Goal: Information Seeking & Learning: Understand process/instructions

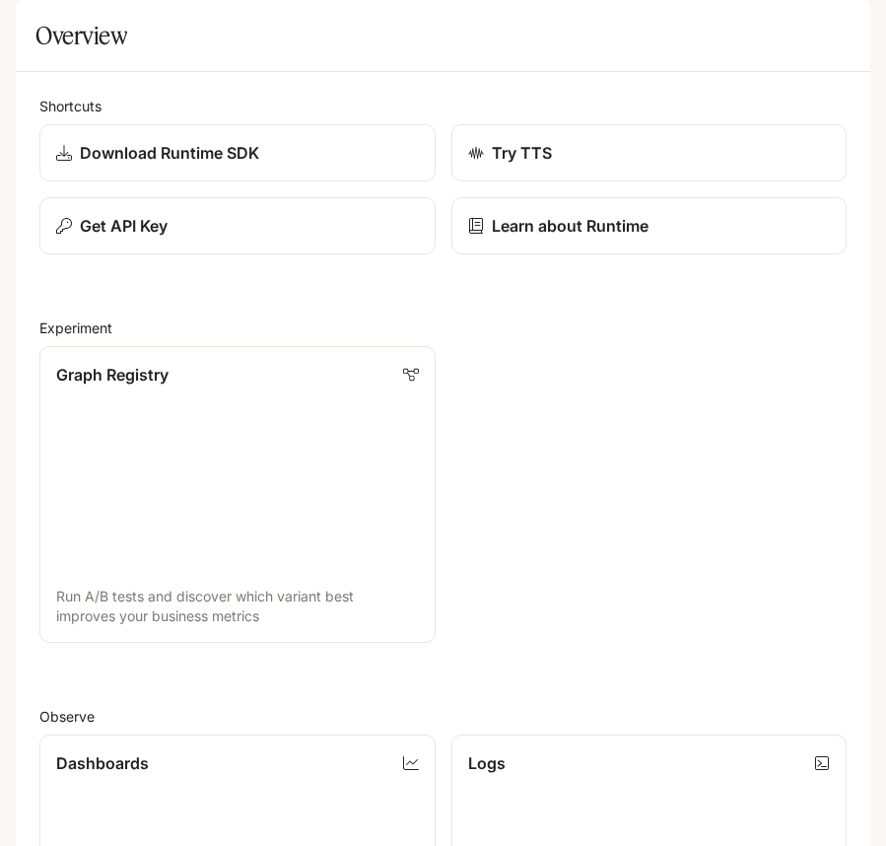
click at [583, 482] on div "Graph Registry Run A/B tests and discover which variant best improves your busi…" at bounding box center [435, 486] width 823 height 313
click at [30, 35] on icon "open drawer" at bounding box center [34, 28] width 20 height 20
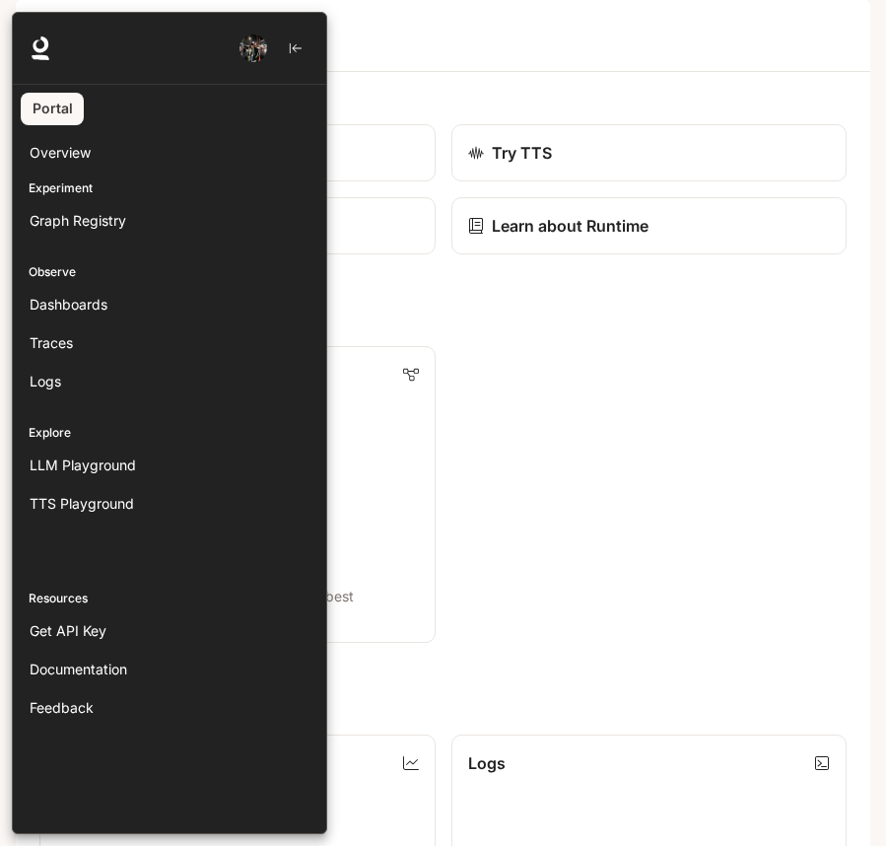
click at [693, 482] on div at bounding box center [455, 423] width 886 height 822
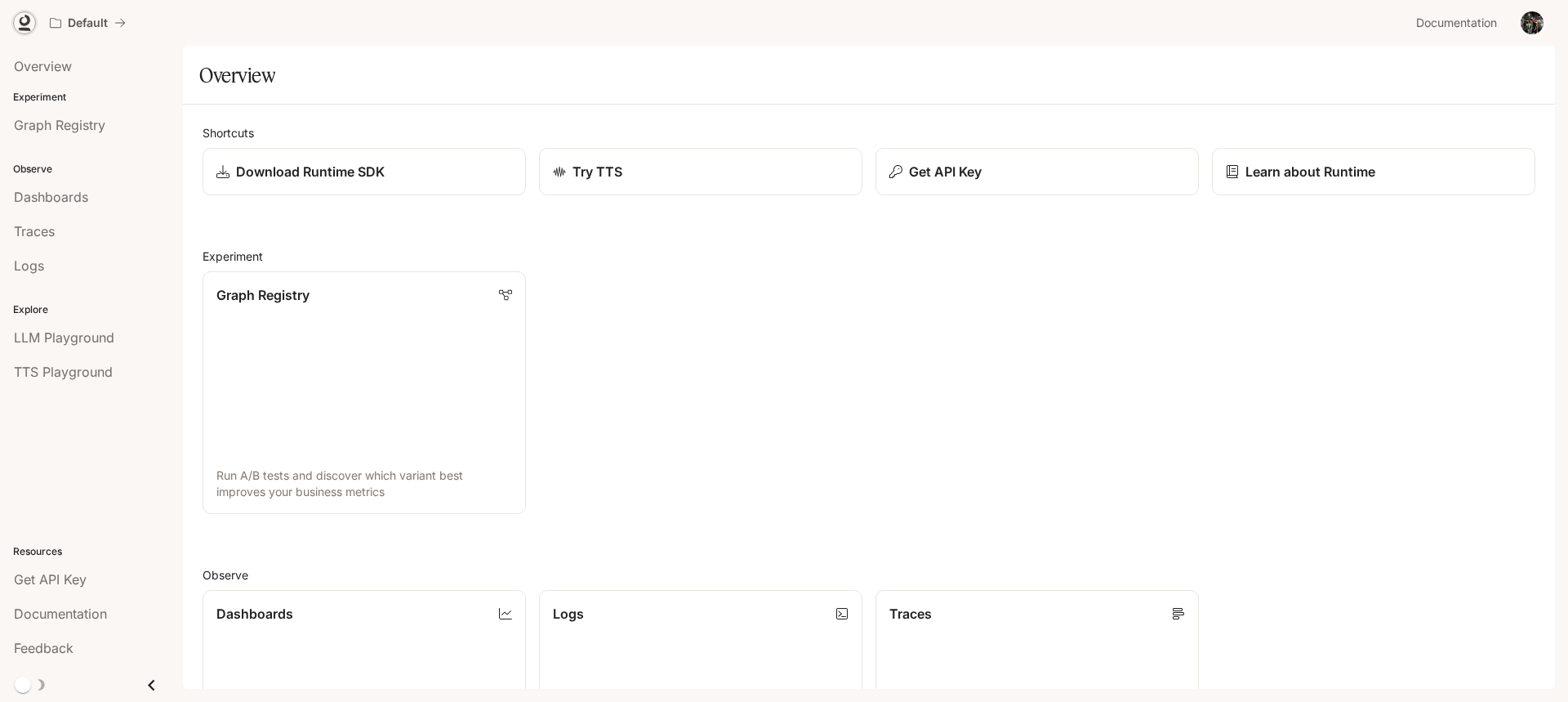
click at [27, 27] on icon at bounding box center [25, 23] width 17 height 17
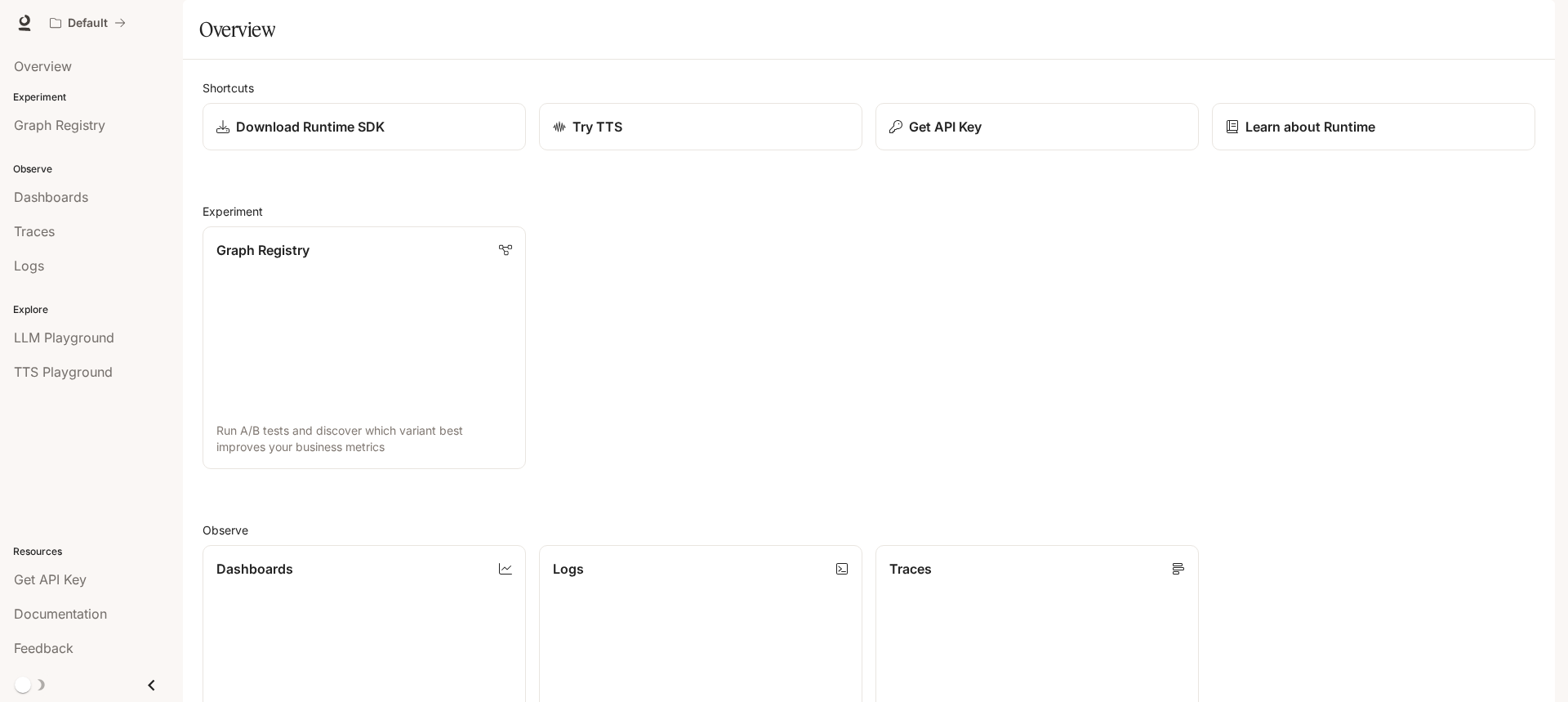
scroll to position [477, 0]
click at [52, 95] on p "Experiment" at bounding box center [91, 97] width 183 height 15
click at [55, 128] on span "Graph Registry" at bounding box center [60, 125] width 91 height 20
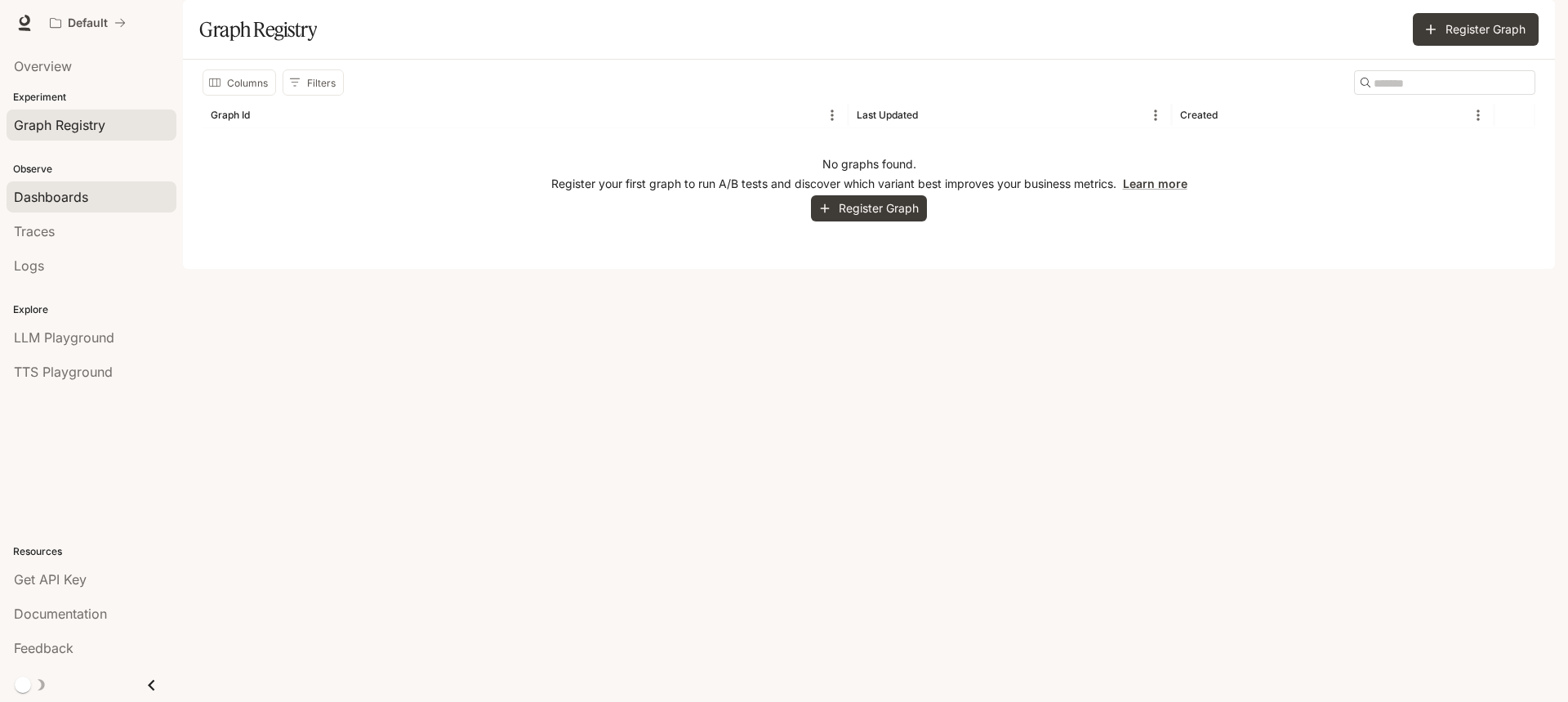
click at [44, 191] on span "Dashboards" at bounding box center [51, 197] width 75 height 20
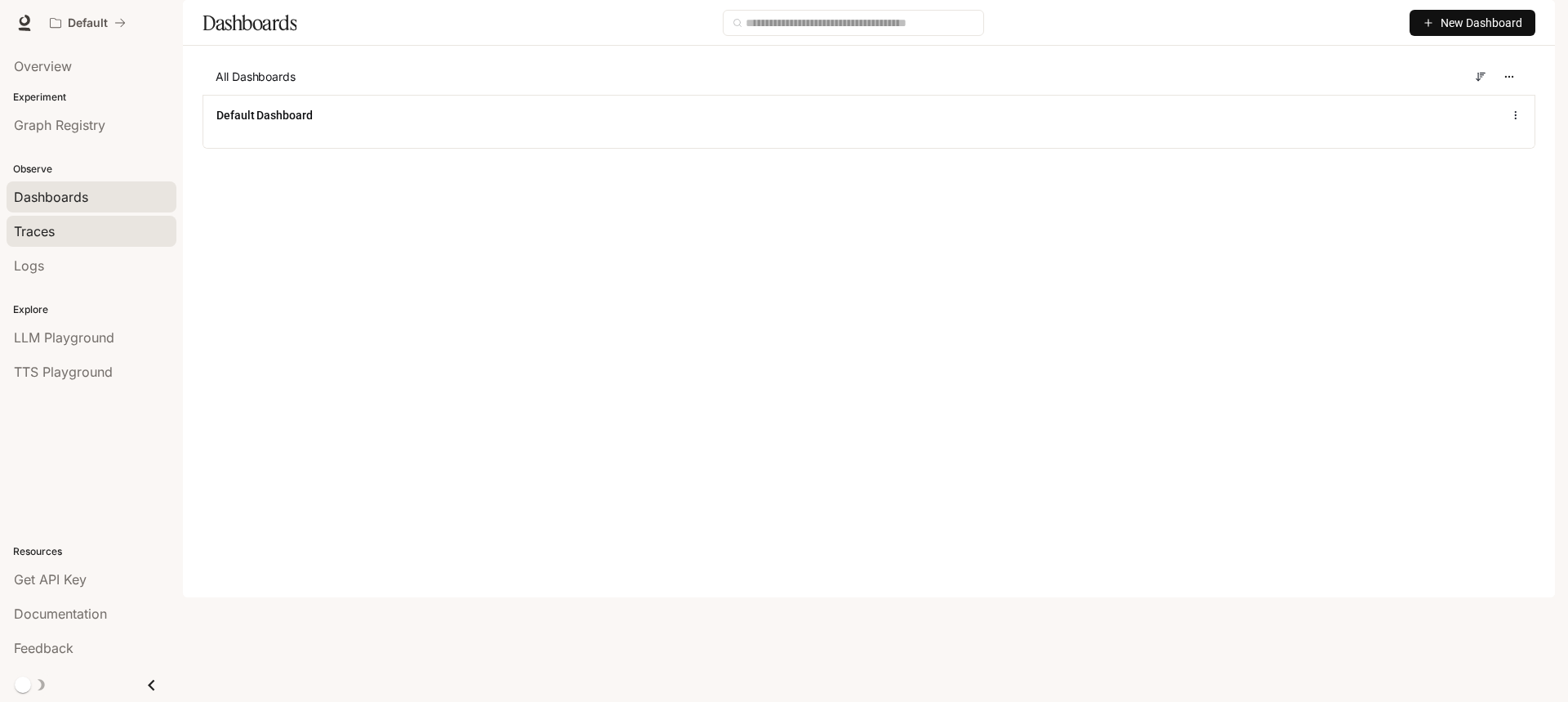
click at [48, 235] on span "Traces" at bounding box center [34, 231] width 41 height 20
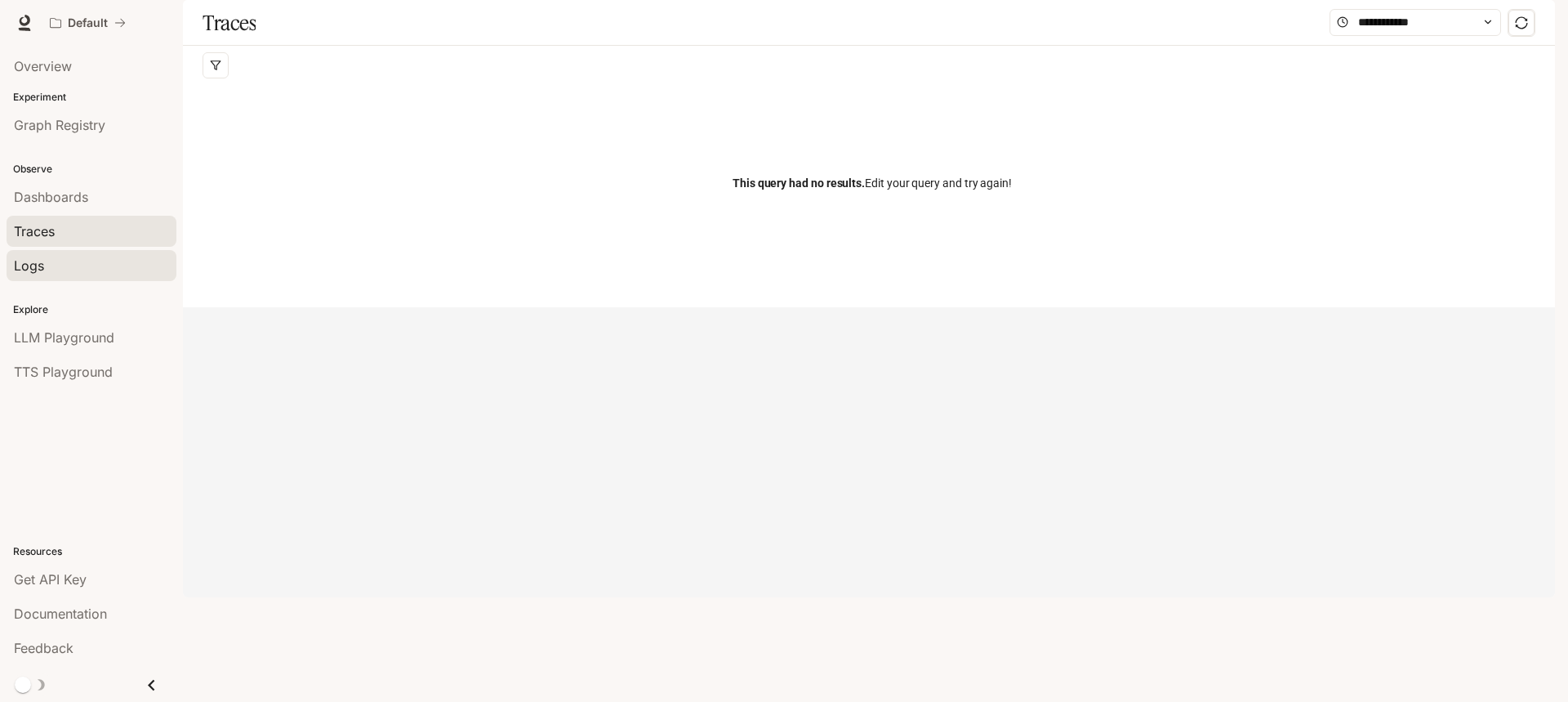
click at [41, 267] on span "Logs" at bounding box center [29, 266] width 30 height 20
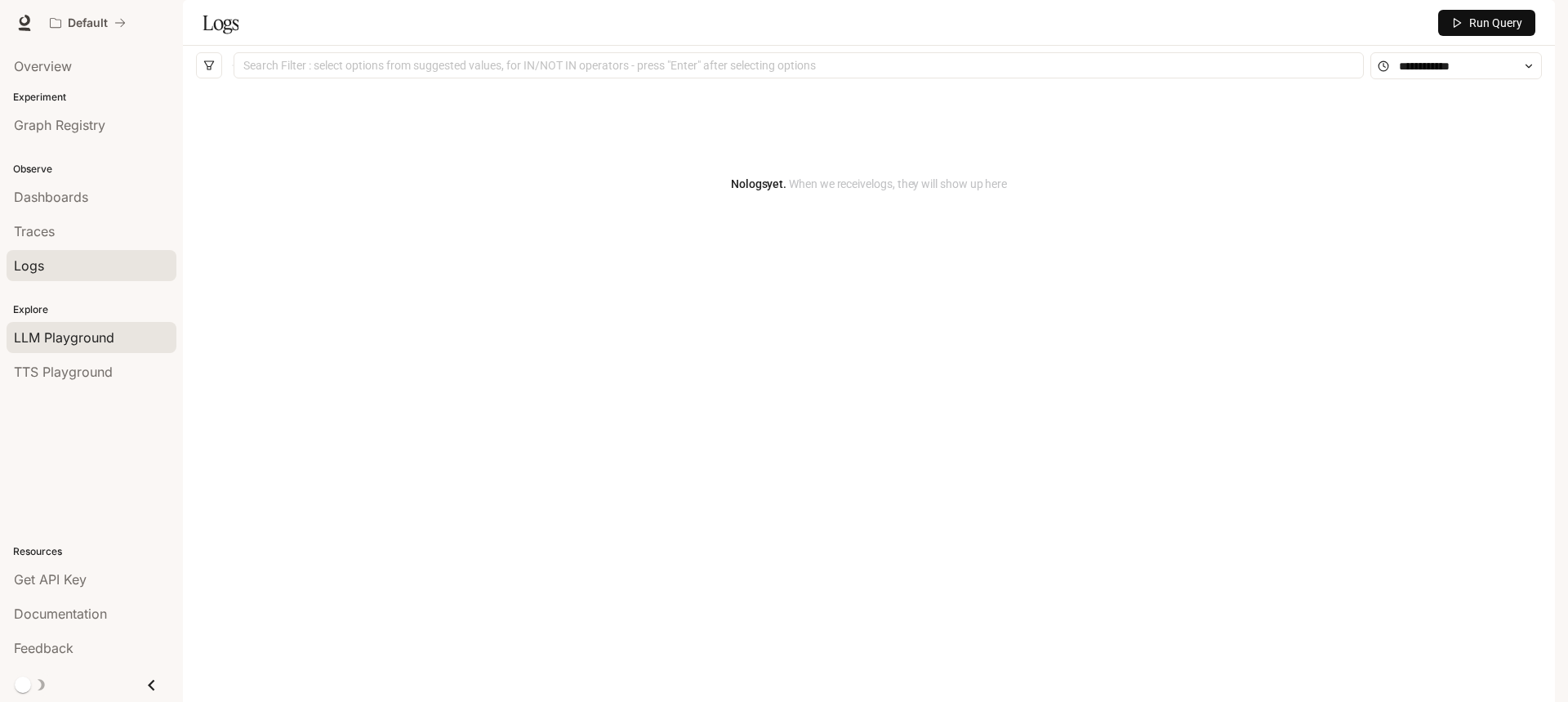
click at [50, 333] on span "LLM Playground" at bounding box center [64, 337] width 100 height 20
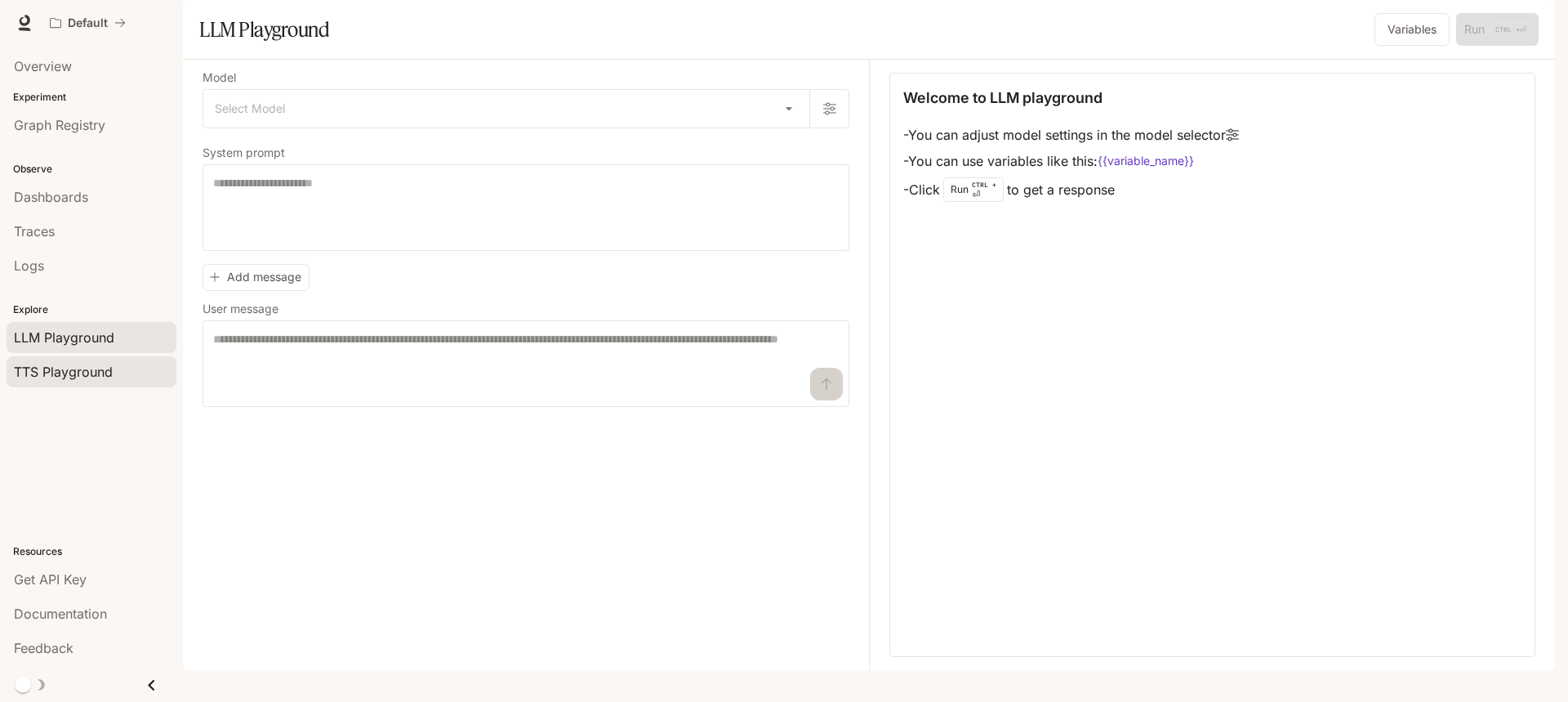
click at [57, 370] on span "TTS Playground" at bounding box center [63, 372] width 99 height 20
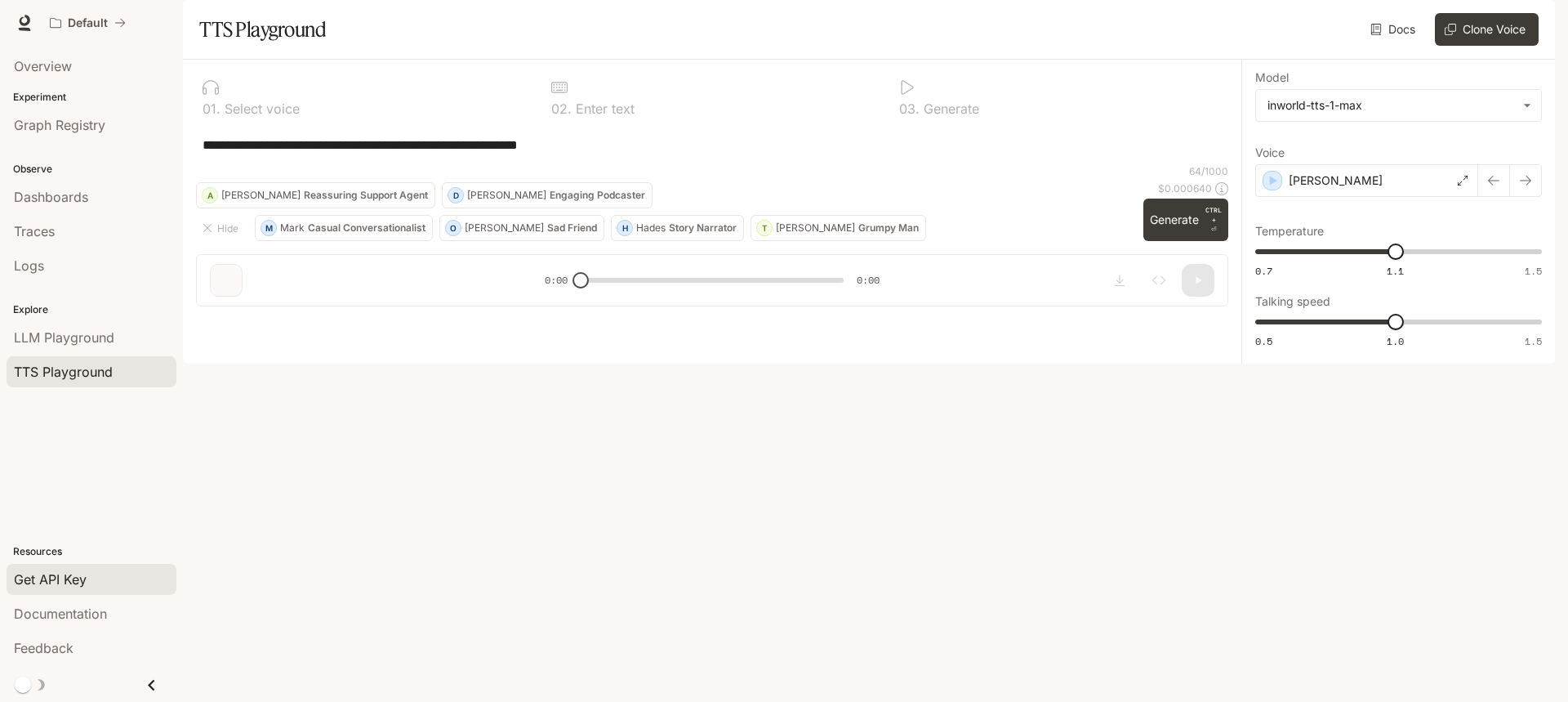
click at [55, 579] on span "Get API Key" at bounding box center [51, 579] width 73 height 20
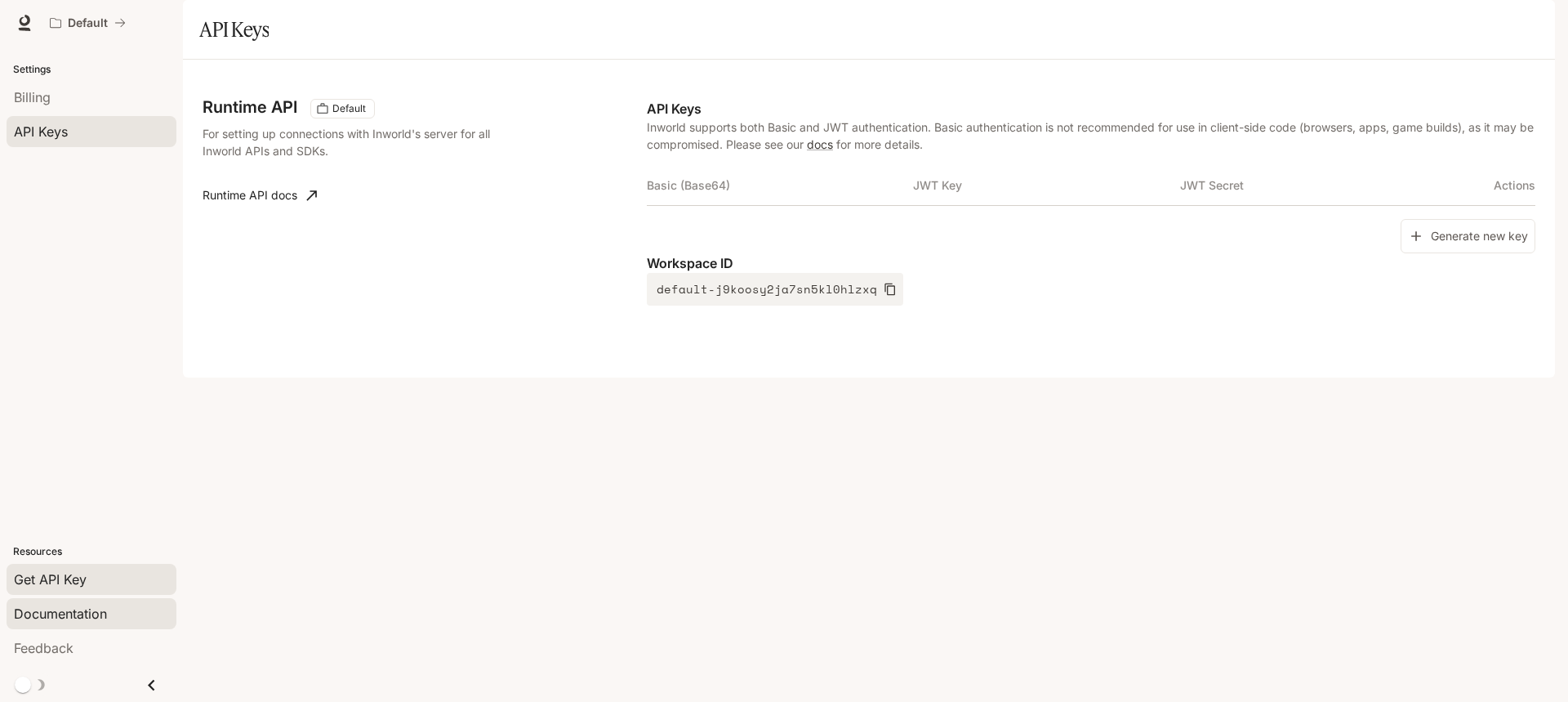
click at [80, 617] on span "Documentation" at bounding box center [60, 614] width 93 height 20
